Goal: Task Accomplishment & Management: Complete application form

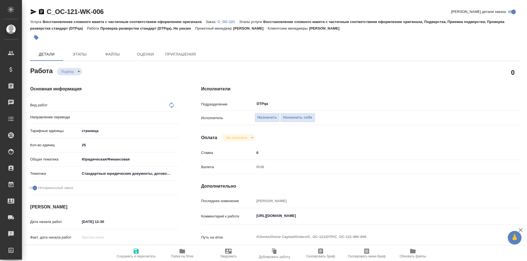
type textarea "x"
type textarea "Проверка разверстки стандарт (DTPqa)"
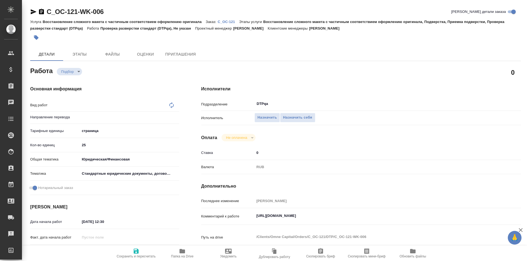
type textarea "x"
type input "Не указан"
type textarea "x"
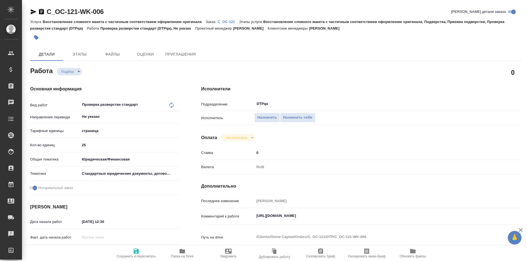
type textarea "x"
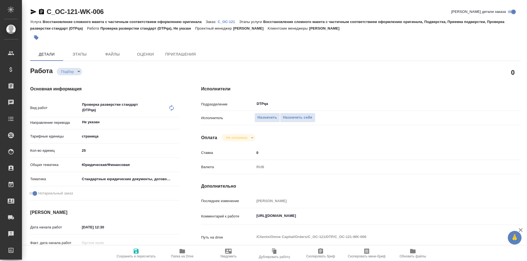
type textarea "x"
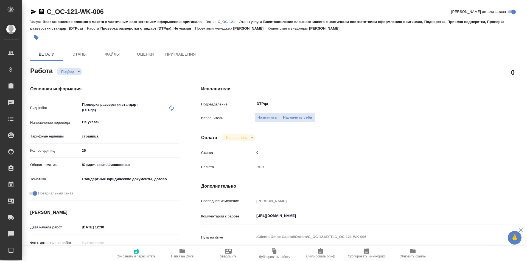
type textarea "x"
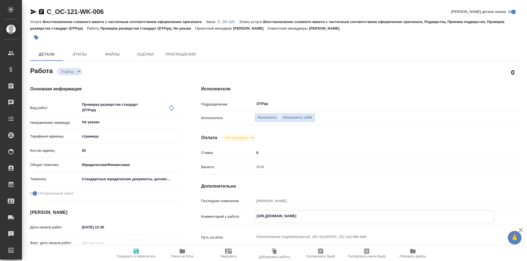
type textarea "x"
drag, startPoint x: 372, startPoint y: 214, endPoint x: 246, endPoint y: 218, distance: 125.7
click at [246, 218] on div "Комментарий к работе https://tera.awatera.com/Work/68b574b7825899691a2410d1/ x" at bounding box center [361, 217] width 320 height 13
type textarea "x"
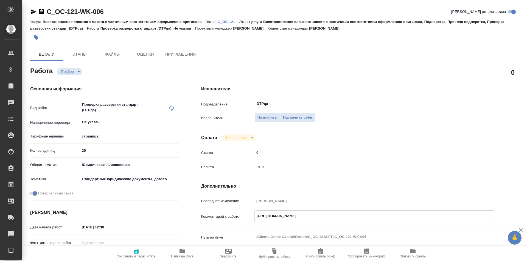
type textarea "x"
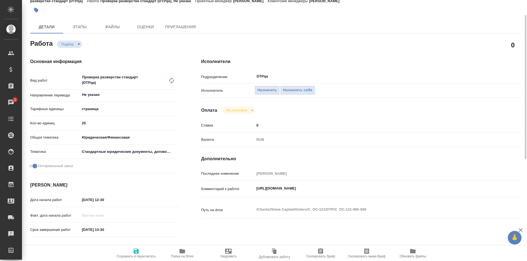
type textarea "x"
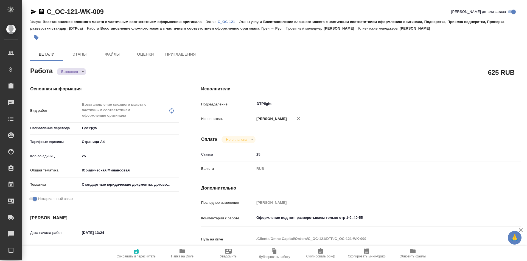
type textarea "x"
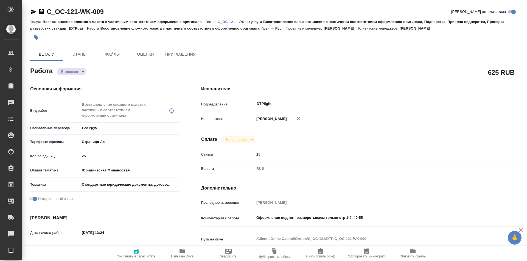
type textarea "x"
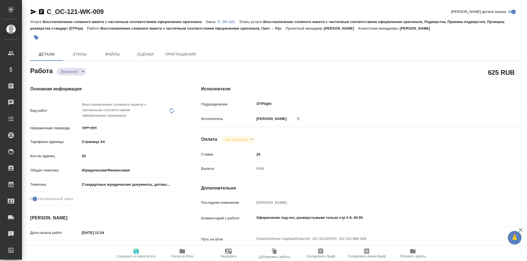
type textarea "x"
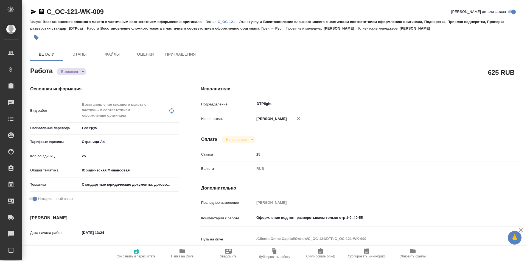
type textarea "x"
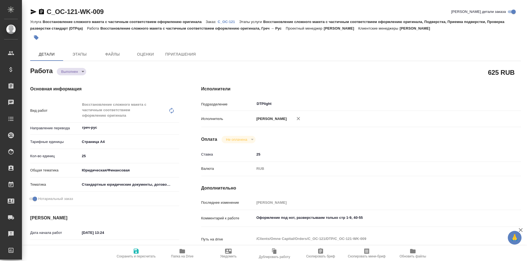
type textarea "x"
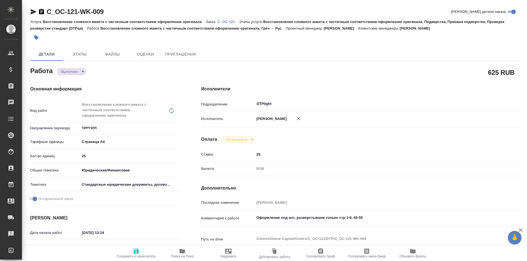
type textarea "x"
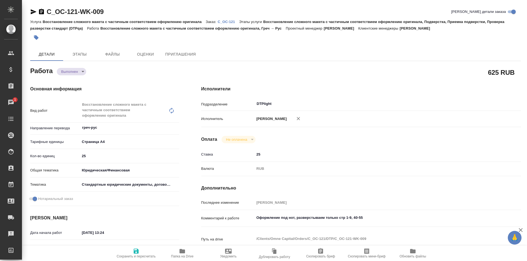
click at [184, 253] on icon "button" at bounding box center [181, 251] width 5 height 4
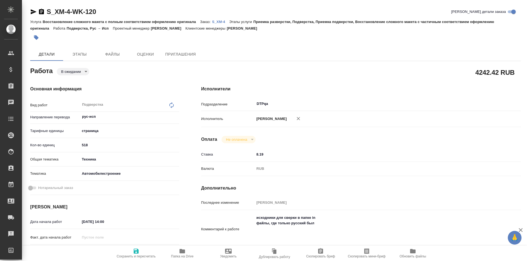
type textarea "x"
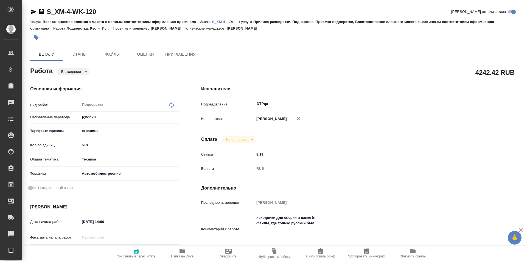
type textarea "x"
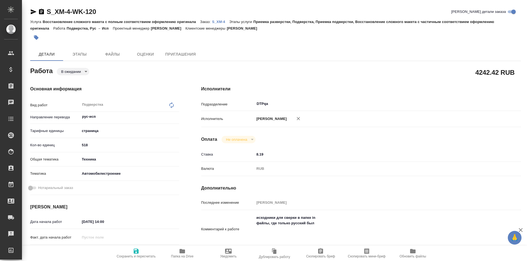
type textarea "x"
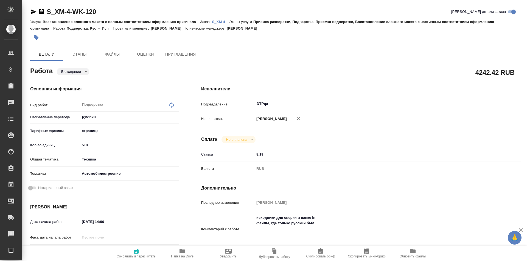
scroll to position [27, 0]
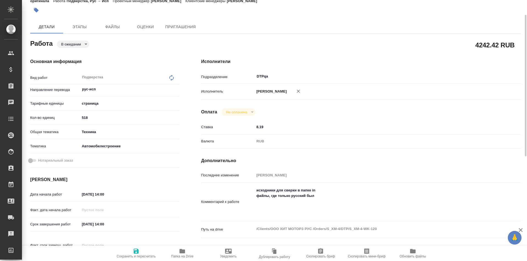
type textarea "x"
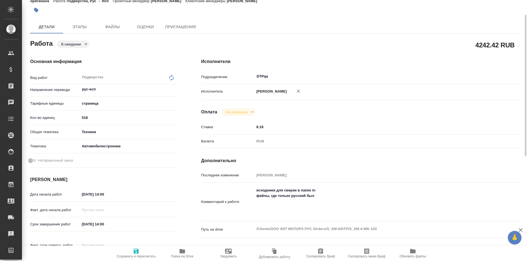
click at [182, 252] on icon "button" at bounding box center [181, 251] width 5 height 4
type textarea "x"
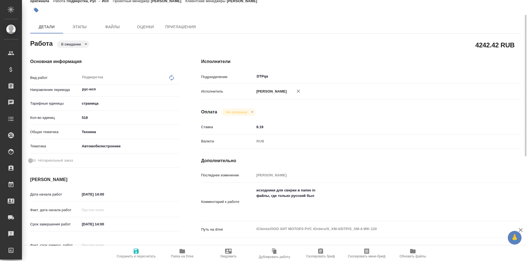
type textarea "x"
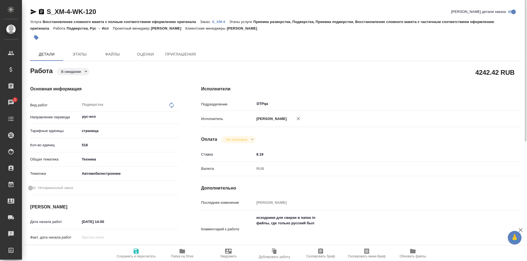
click at [221, 20] on p "S_XM-4" at bounding box center [220, 22] width 17 height 4
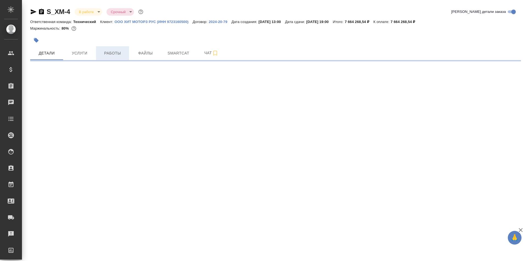
select select "RU"
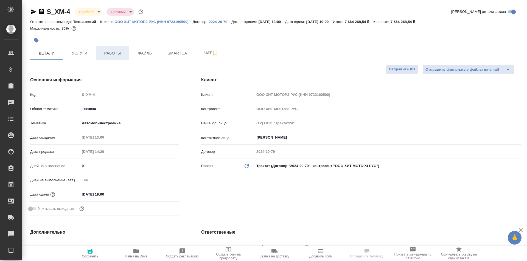
type textarea "x"
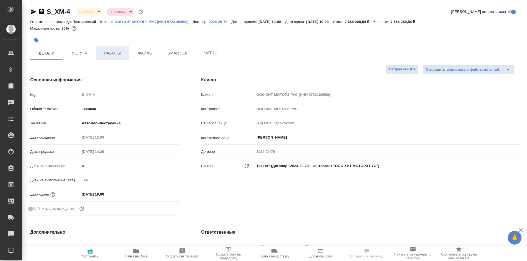
type textarea "x"
click at [114, 56] on span "Работы" at bounding box center [112, 53] width 26 height 7
type input "Белякова Юлия"
type input "Сеитов Павел"
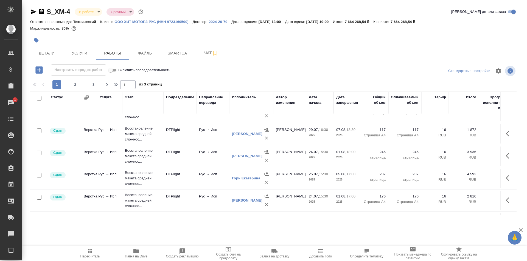
scroll to position [459, 0]
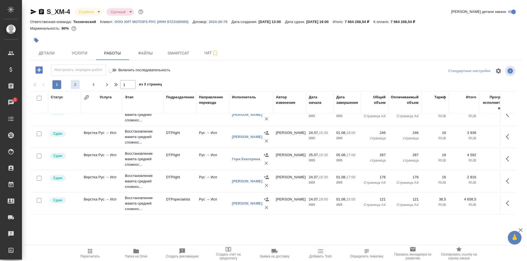
click at [75, 86] on span "2" at bounding box center [75, 84] width 9 height 5
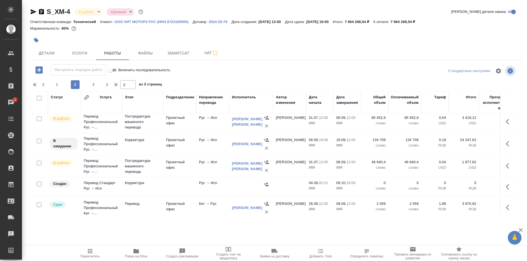
scroll to position [454, 0]
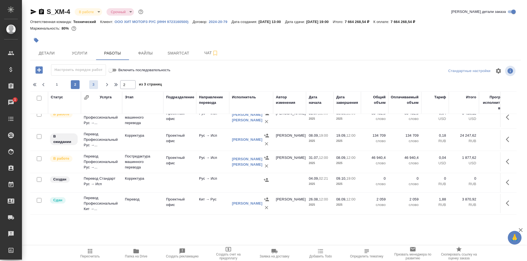
click at [94, 85] on span "3" at bounding box center [93, 84] width 9 height 5
type input "3"
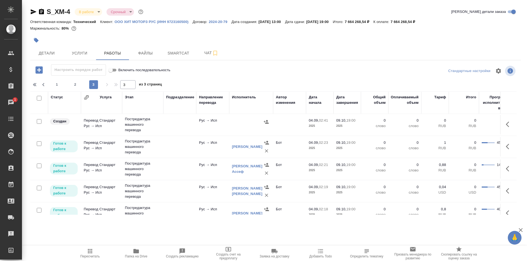
scroll to position [0, 0]
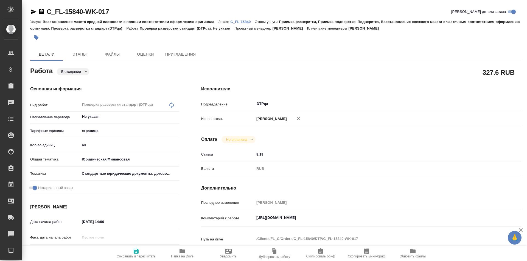
type textarea "x"
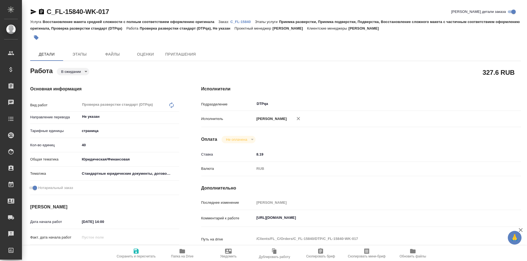
type textarea "x"
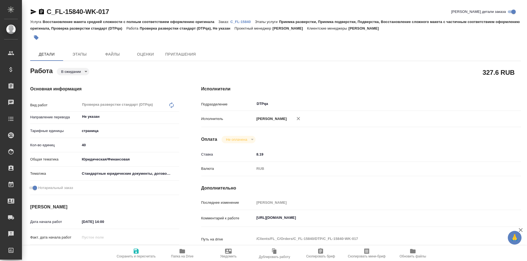
type textarea "x"
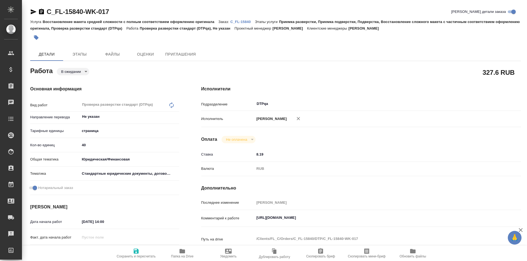
type textarea "x"
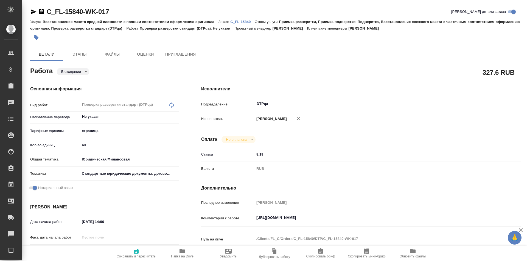
type textarea "x"
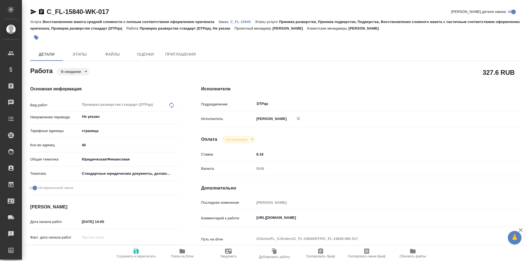
type textarea "x"
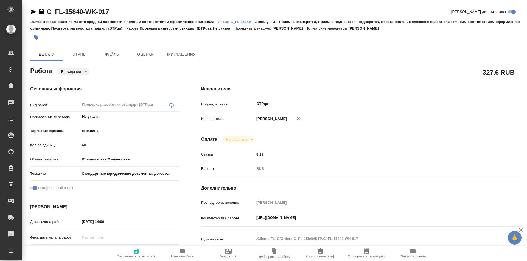
type textarea "x"
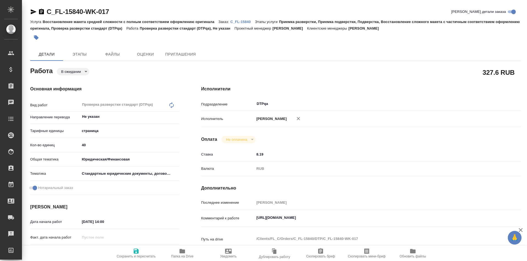
type textarea "x"
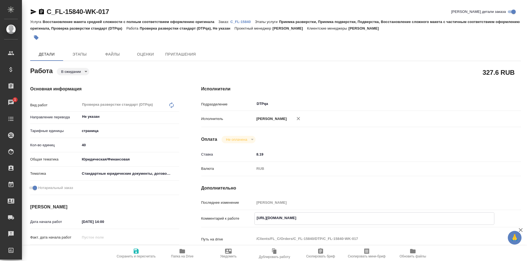
drag, startPoint x: 372, startPoint y: 217, endPoint x: 235, endPoint y: 219, distance: 136.7
click at [235, 219] on div "Комментарий к работе https://tera.awatera.com/Work/68ad73f9b2a74bc6a4a44ba6/ x" at bounding box center [361, 219] width 320 height 13
type textarea "x"
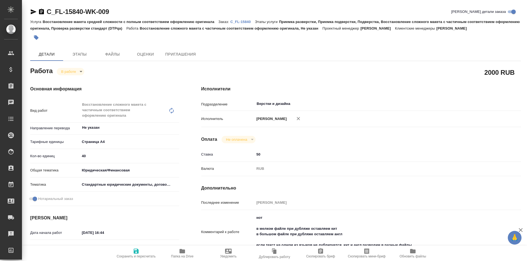
type textarea "x"
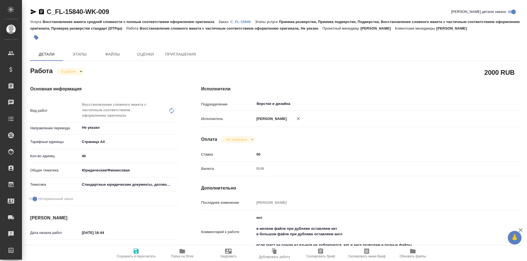
type textarea "x"
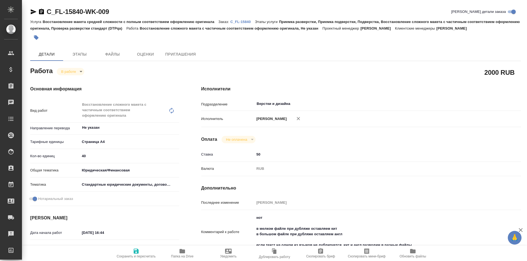
type textarea "x"
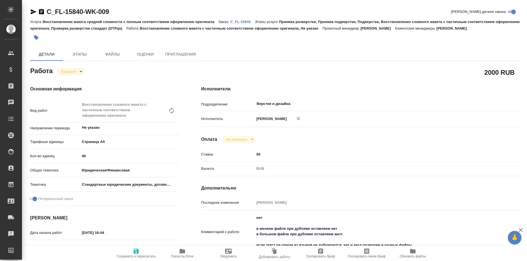
type textarea "x"
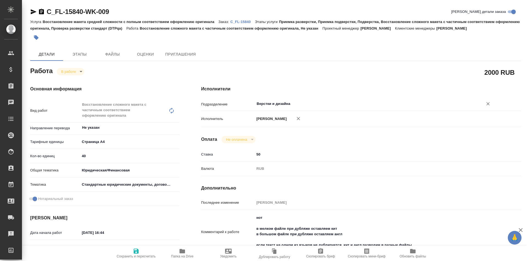
type textarea "x"
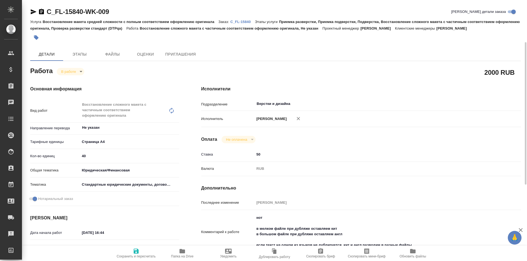
scroll to position [55, 0]
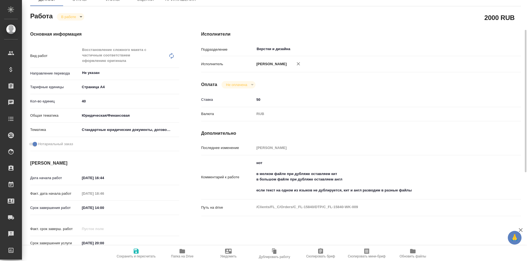
type textarea "x"
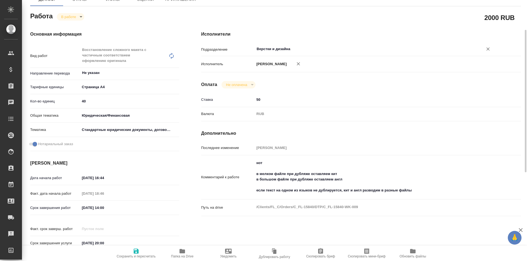
type textarea "x"
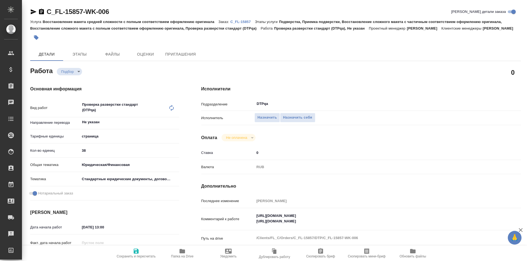
type textarea "x"
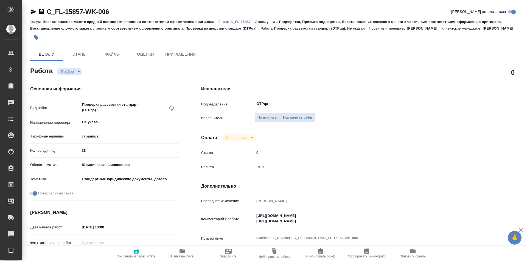
type textarea "x"
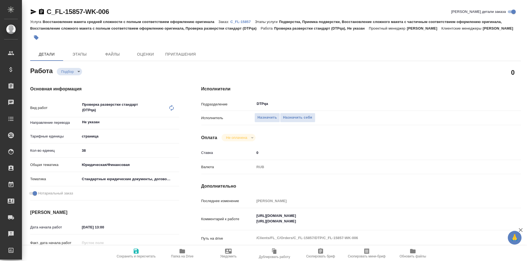
type textarea "x"
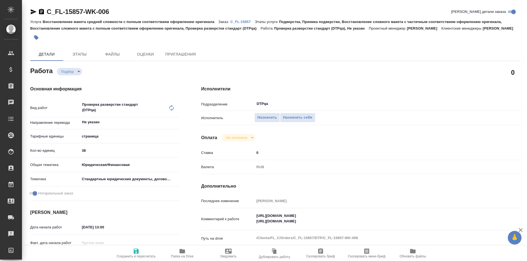
type textarea "x"
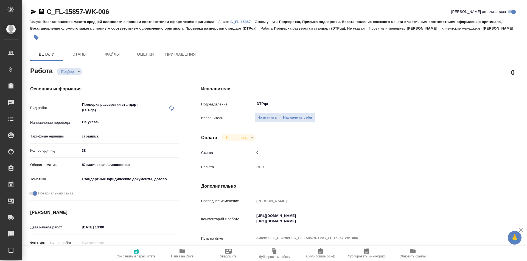
type textarea "x"
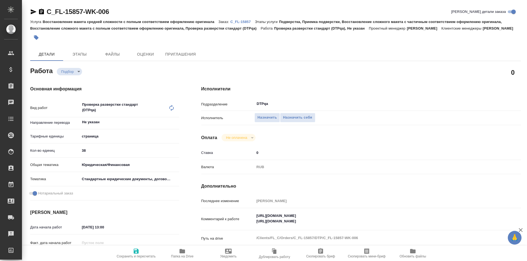
type textarea "x"
drag, startPoint x: 361, startPoint y: 216, endPoint x: 250, endPoint y: 214, distance: 111.1
click at [250, 214] on div "Комментарий к работе https://tera.awatera.com/Work/68b57c442d921003e4f29238/ ht…" at bounding box center [361, 220] width 320 height 18
type textarea "x"
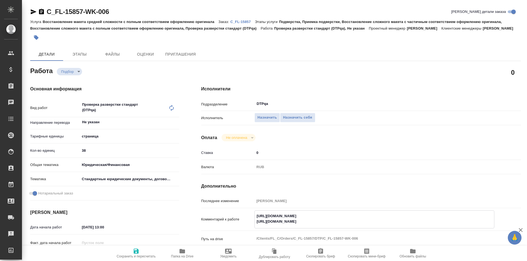
type textarea "x"
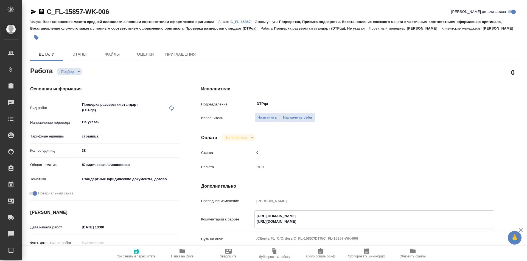
type textarea "x"
drag, startPoint x: 361, startPoint y: 223, endPoint x: 270, endPoint y: 212, distance: 91.3
click at [251, 222] on div "Комментарий к работе https://tera.awatera.com/Work/68b57c442d921003e4f29238/ ht…" at bounding box center [361, 220] width 320 height 18
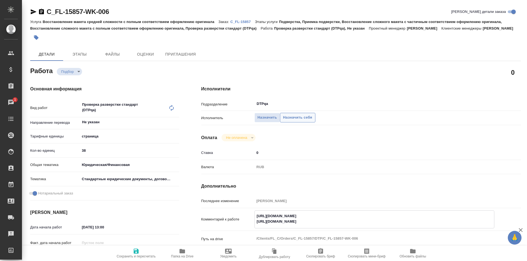
type textarea "x"
click at [298, 118] on span "Назначить себя" at bounding box center [297, 118] width 29 height 6
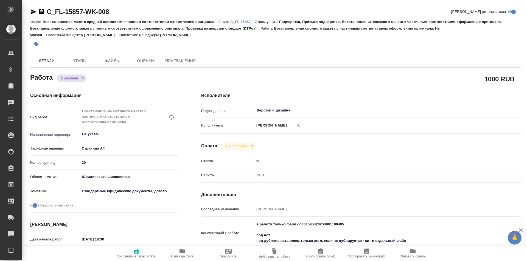
type textarea "x"
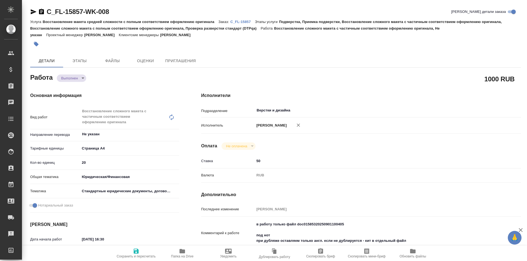
type textarea "x"
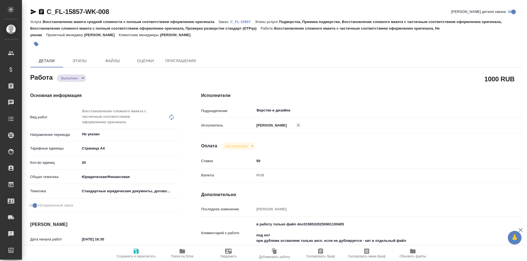
type textarea "x"
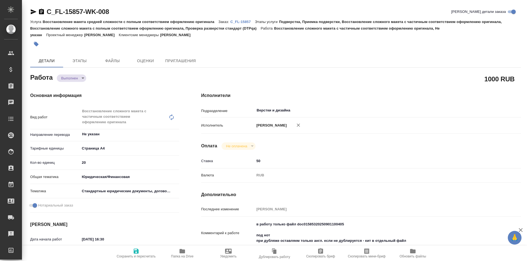
type textarea "x"
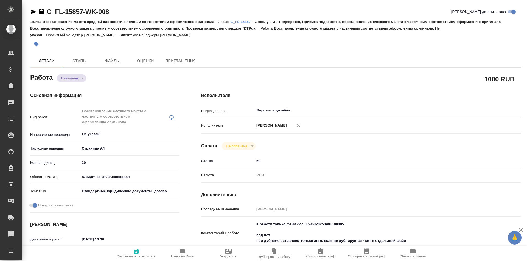
type textarea "x"
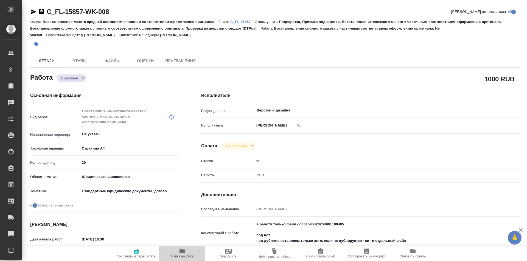
click at [181, 252] on icon "button" at bounding box center [181, 251] width 5 height 4
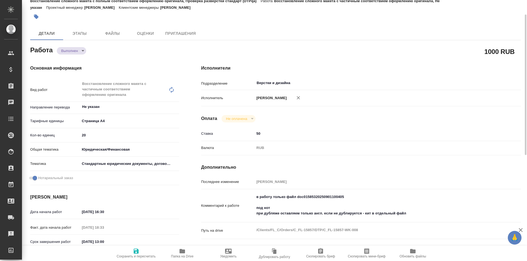
type textarea "x"
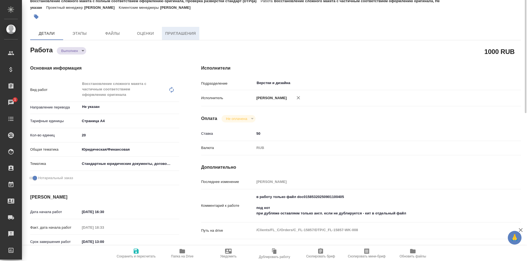
scroll to position [0, 0]
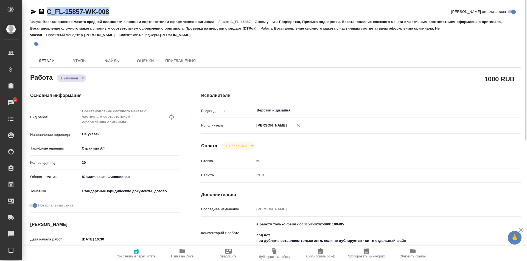
drag, startPoint x: 129, startPoint y: 12, endPoint x: 41, endPoint y: 11, distance: 88.1
click at [41, 11] on div "C_FL-15857-WK-008 Кратко детали заказа" at bounding box center [275, 11] width 491 height 9
copy link "C_FL-15857-WK-008"
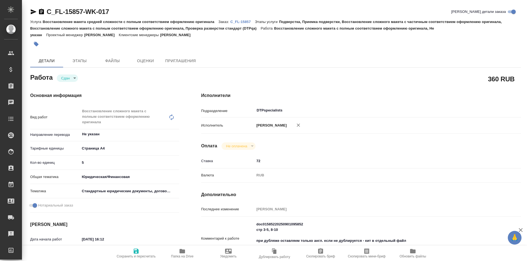
type textarea "x"
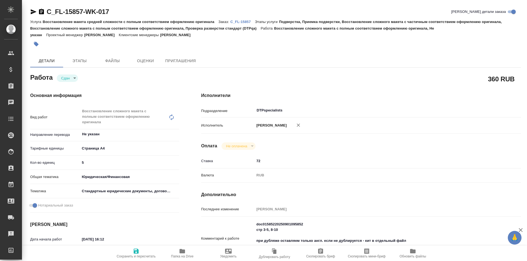
type textarea "x"
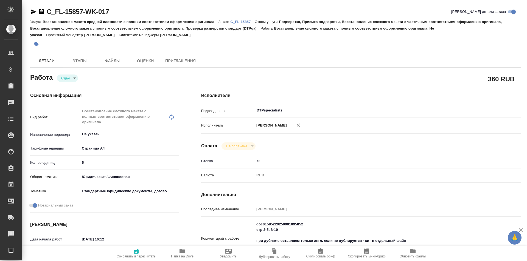
type textarea "x"
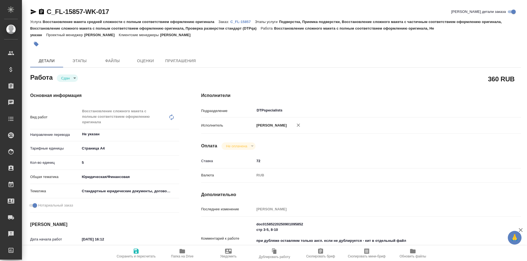
type textarea "x"
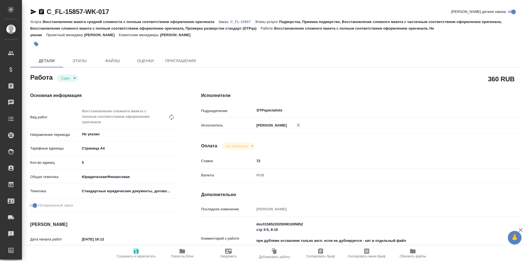
scroll to position [27, 0]
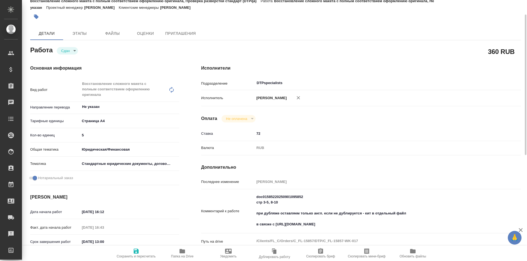
type textarea "x"
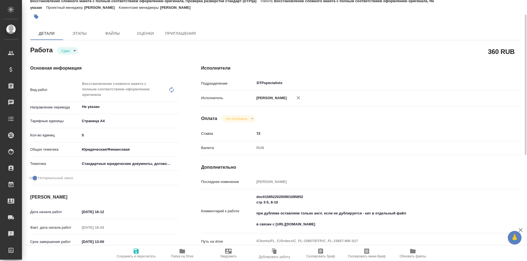
type textarea "x"
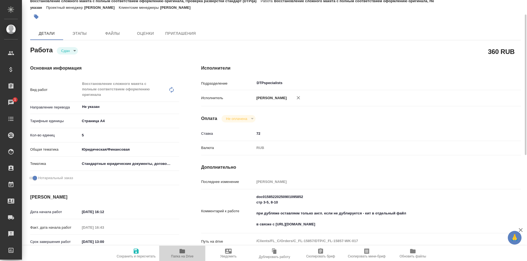
click at [184, 251] on icon "button" at bounding box center [181, 251] width 5 height 4
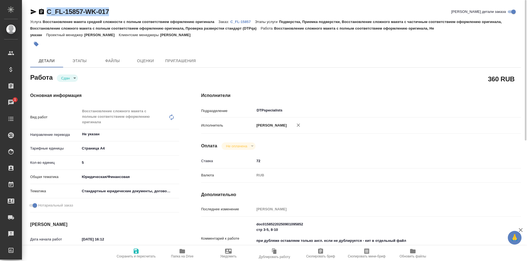
drag, startPoint x: 112, startPoint y: 10, endPoint x: 40, endPoint y: 12, distance: 72.2
click at [40, 12] on div "C_FL-15857-WK-017 Кратко детали заказа" at bounding box center [275, 11] width 491 height 9
copy link "C_FL-15857-WK-017"
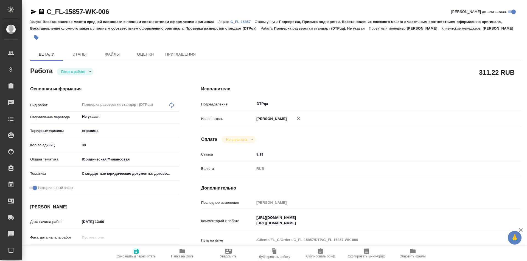
type textarea "x"
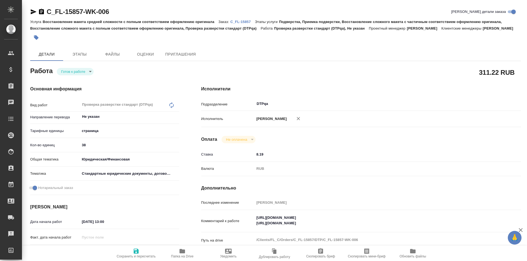
type textarea "x"
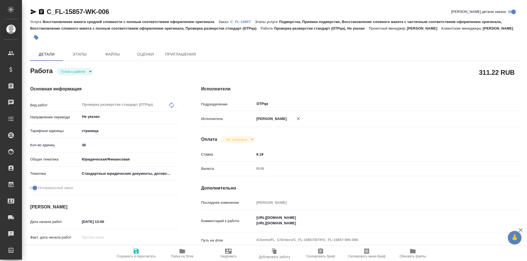
type textarea "x"
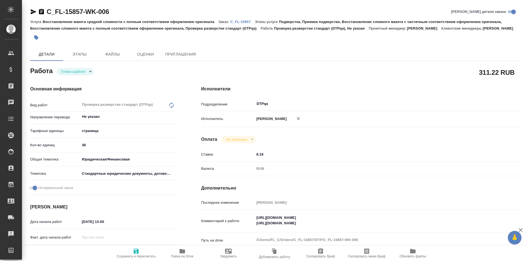
click at [137, 252] on icon "button" at bounding box center [136, 251] width 5 height 5
type textarea "x"
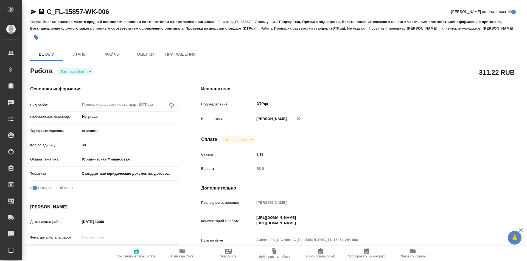
type textarea "x"
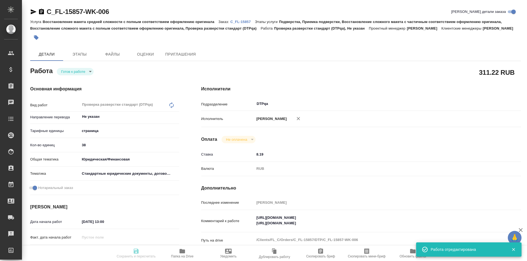
type textarea "x"
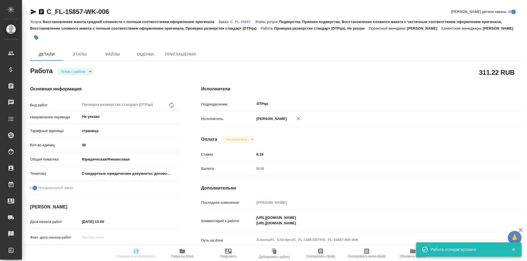
type input "readyForWork"
type textarea "Проверка разверстки стандарт (DTPqa)"
type textarea "x"
type input "Не указан"
type input "5a8b1489cc6b4906c91bfdb2"
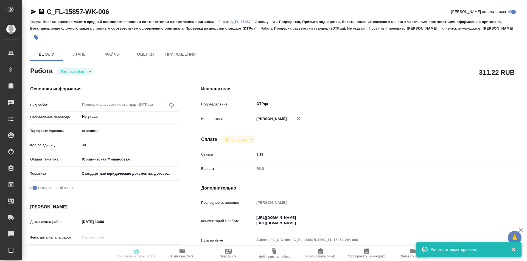
type input "38"
type input "yr-fn"
type input "5f647205b73bc97568ca66bf"
checkbox input "true"
type input "04.09.2025 13:00"
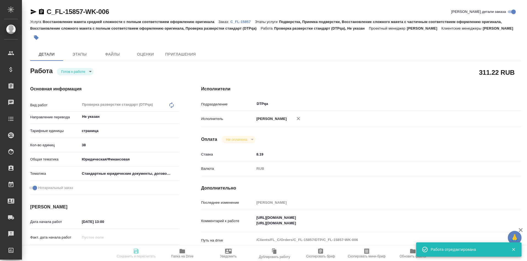
type input "04.09.2025 14:00"
type input "05.09.2025 16:00"
type input "DTPqa"
type input "notPayed"
type input "8.19"
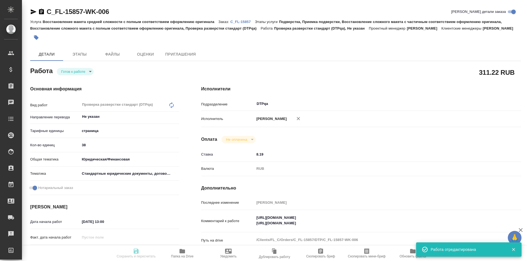
type input "RUB"
type input "Исмагилова Диана"
type textarea "https://tera.awatera.com/Work/68b57c442d921003e4f29238/ https://tera.awatera.co…"
type textarea "x"
type textarea "/Clients/FL_C/Orders/C_FL-15857/DTP/C_FL-15857-WK-006"
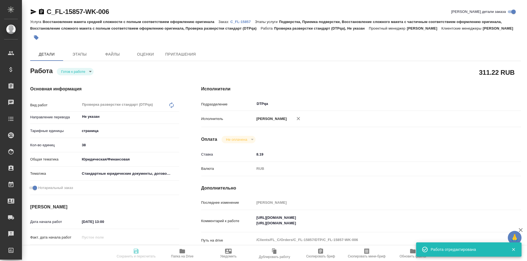
type textarea "x"
type input "C_FL-15857"
type input "Восстановление макета средней сложности с полным соответствием оформлению ориги…"
type input "Подверстка, Приемка подверстки, Восстановление сложного макета с частичным соот…"
type input "Лямина Надежда"
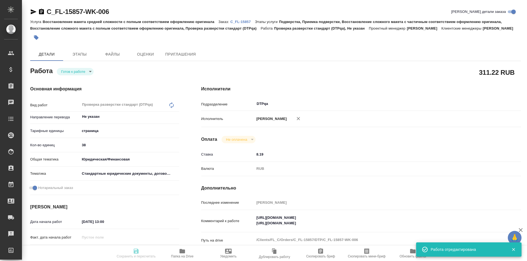
type input "[PERSON_NAME]"
type input "/Clients/FL_C/Orders/C_FL-15857"
type textarea "x"
type textarea "посчитайте верстку, пожалуйста нот с англ"
type textarea "x"
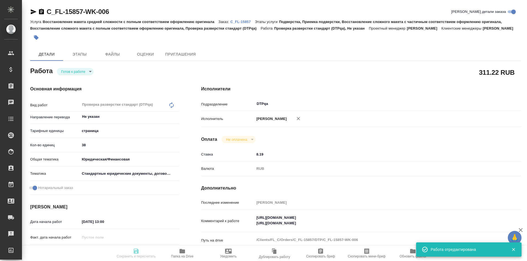
type textarea "x"
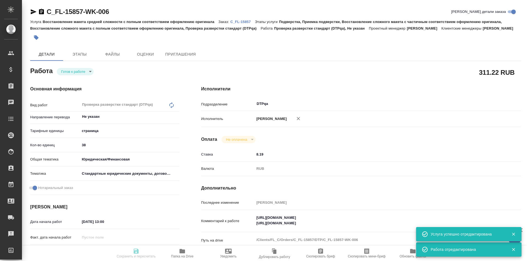
type textarea "x"
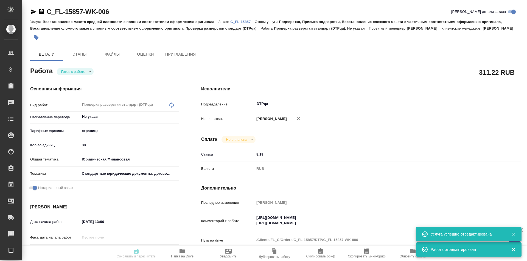
type textarea "x"
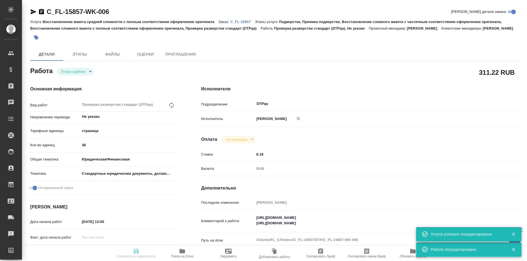
type textarea "x"
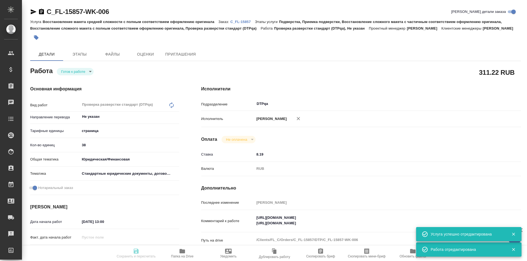
type textarea "x"
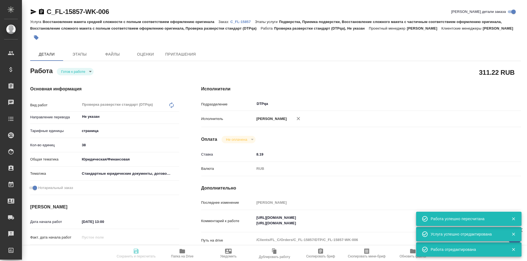
type input "readyForWork"
type textarea "Проверка разверстки стандарт (DTPqa)"
type textarea "x"
type input "Не указан"
type input "5a8b1489cc6b4906c91bfdb2"
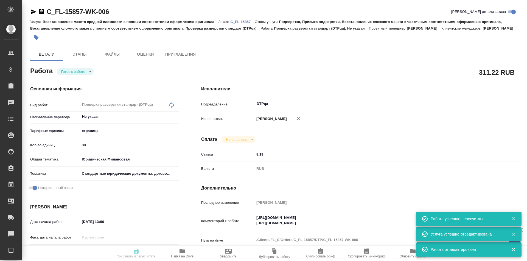
type input "38"
type input "yr-fn"
type input "5f647205b73bc97568ca66bf"
checkbox input "true"
type input "04.09.2025 13:00"
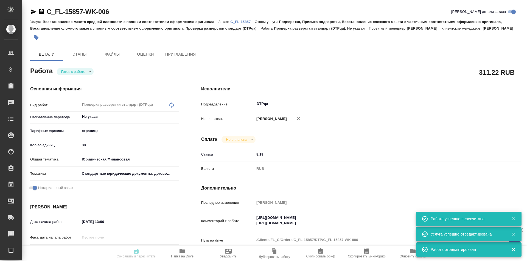
type input "04.09.2025 14:00"
type input "05.09.2025 16:00"
type input "DTPqa"
type input "notPayed"
type input "8.19"
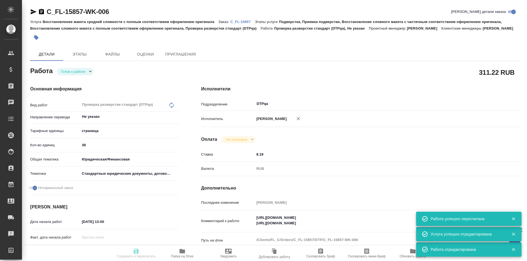
type input "RUB"
type input "Исмагилова Диана"
type textarea "https://tera.awatera.com/Work/68b57c442d921003e4f29238/ https://tera.awatera.co…"
type textarea "x"
type textarea "/Clients/FL_C/Orders/C_FL-15857/DTP/C_FL-15857-WK-006"
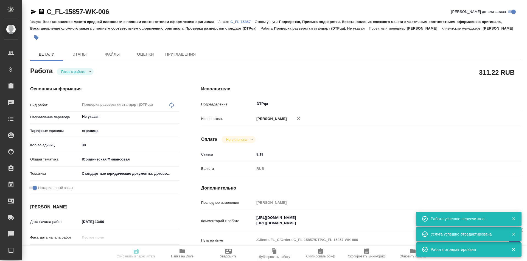
type textarea "x"
type input "C_FL-15857"
type input "Восстановление макета средней сложности с полным соответствием оформлению ориги…"
type input "Подверстка, Приемка подверстки, Восстановление сложного макета с частичным соот…"
type input "Лямина Надежда"
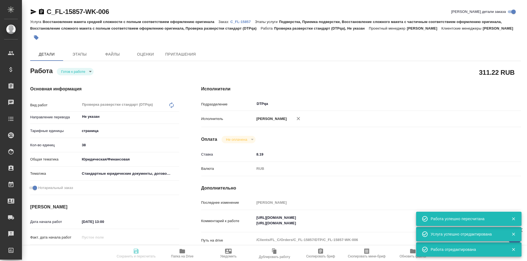
type input "[PERSON_NAME]"
type input "/Clients/FL_C/Orders/C_FL-15857"
type textarea "x"
type textarea "посчитайте верстку, пожалуйста нот с англ"
type textarea "x"
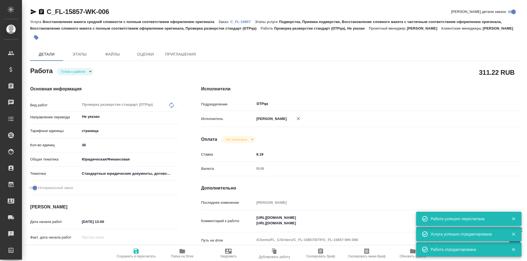
type textarea "x"
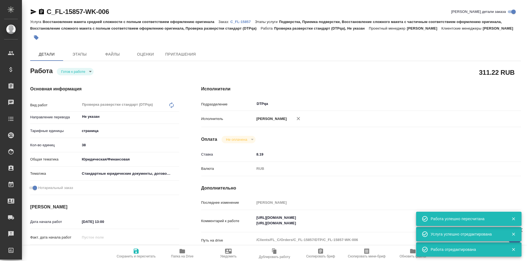
type textarea "x"
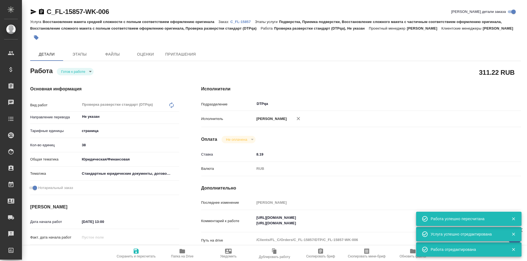
type textarea "x"
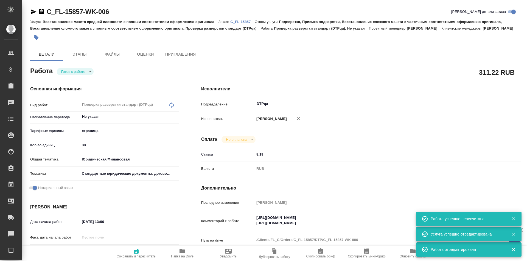
type textarea "x"
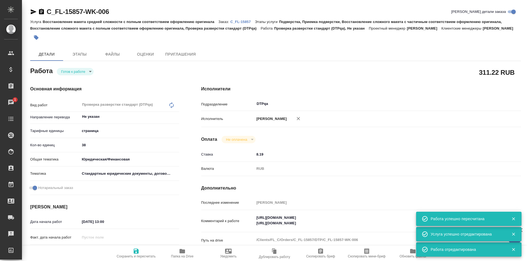
type textarea "x"
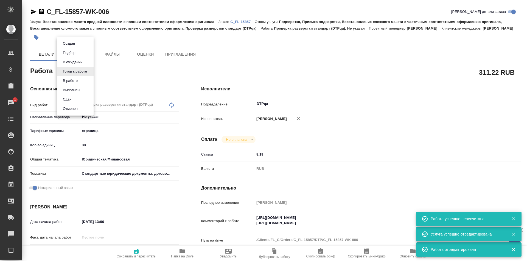
click at [83, 72] on body "🙏 .cls-1 fill:#fff; AWATERA Ismagilova Diana Клиенты Спецификации Заказы 1 Чаты…" at bounding box center [263, 130] width 527 height 261
click at [73, 80] on button "В работе" at bounding box center [70, 81] width 18 height 6
type textarea "x"
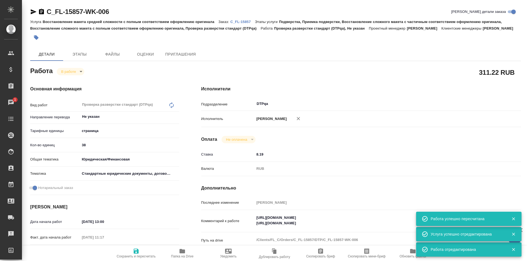
type textarea "x"
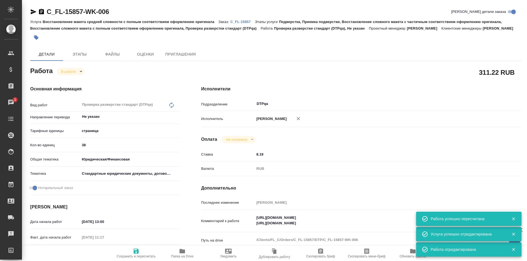
type textarea "x"
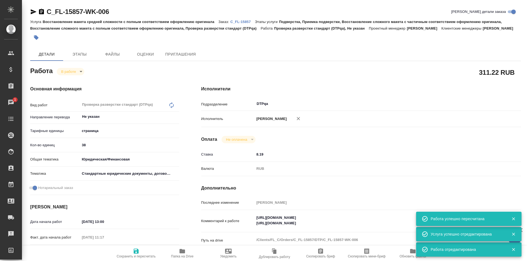
type textarea "x"
drag, startPoint x: 113, startPoint y: 12, endPoint x: 49, endPoint y: 10, distance: 64.0
click at [43, 13] on div "C_FL-15857-WK-006 Кратко детали заказа" at bounding box center [275, 11] width 491 height 9
type textarea "x"
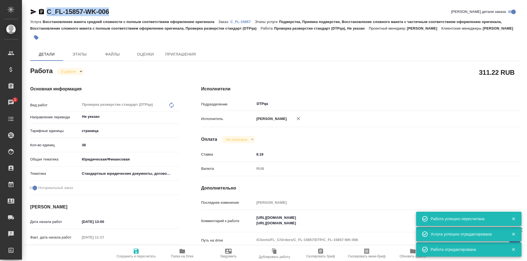
type textarea "x"
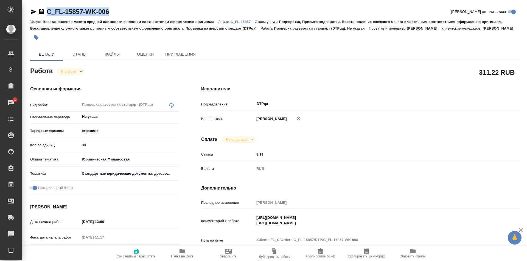
copy link "C_FL-15857-WK-006"
drag, startPoint x: 85, startPoint y: 10, endPoint x: 250, endPoint y: 9, distance: 165.2
click at [229, 6] on div "C_FL-15857-WK-006 Кратко детали заказа Услуга Восстановление макета средней сло…" at bounding box center [275, 237] width 497 height 474
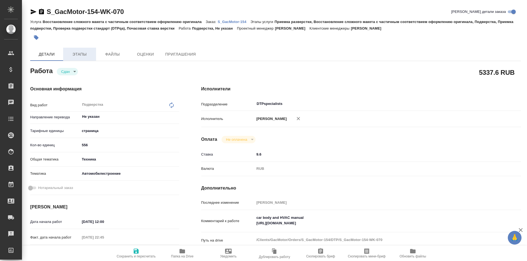
type textarea "x"
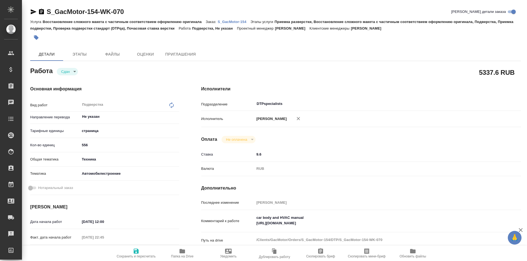
type textarea "x"
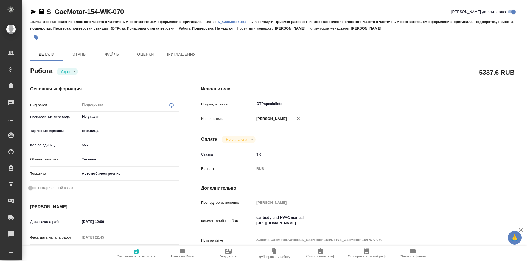
type textarea "x"
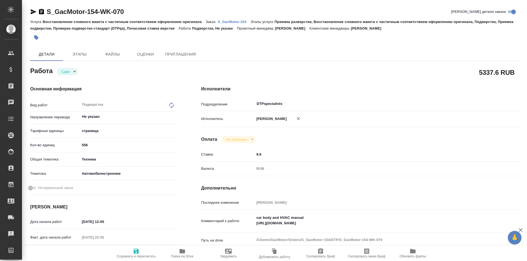
type textarea "x"
